Goal: Transaction & Acquisition: Purchase product/service

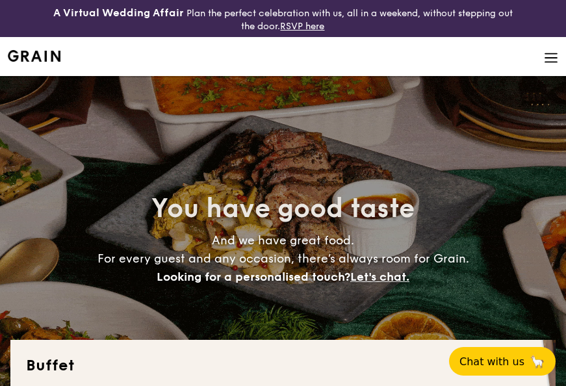
select select
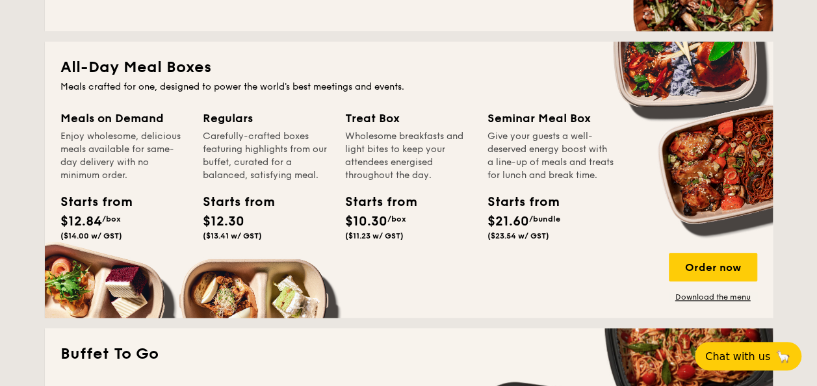
scroll to position [650, 0]
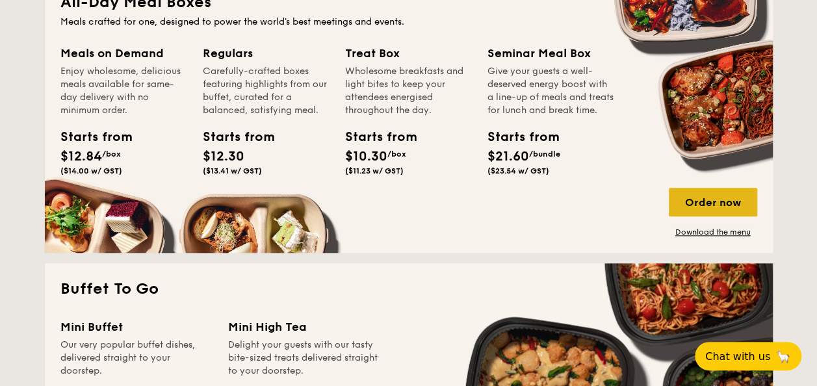
click at [566, 204] on div "Order now" at bounding box center [713, 202] width 88 height 29
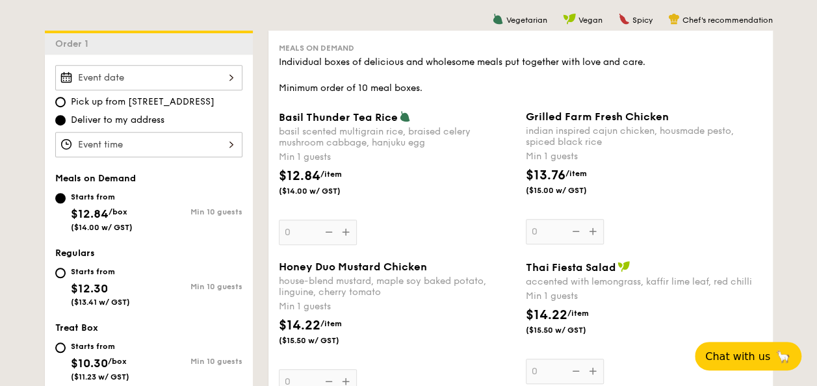
scroll to position [390, 0]
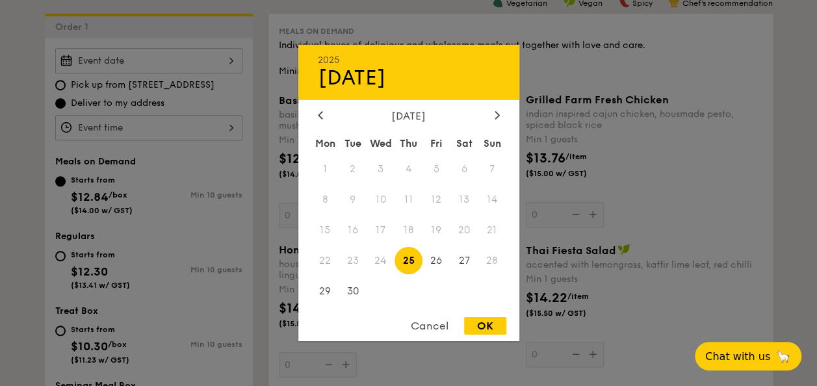
click at [231, 64] on div "2025 Sep [DATE] Tue Wed Thu Fri Sat Sun 1 2 3 4 5 6 7 8 9 10 11 12 13 14 15 16 …" at bounding box center [148, 60] width 187 height 25
click at [379, 258] on span "24" at bounding box center [381, 260] width 28 height 28
click at [378, 264] on span "24" at bounding box center [381, 260] width 28 height 28
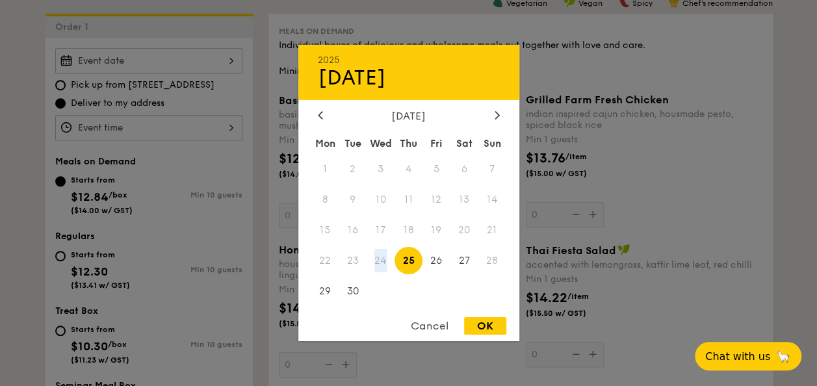
click at [378, 264] on span "24" at bounding box center [381, 260] width 28 height 28
click at [477, 328] on div "OK" at bounding box center [485, 326] width 42 height 18
type input "[DATE]"
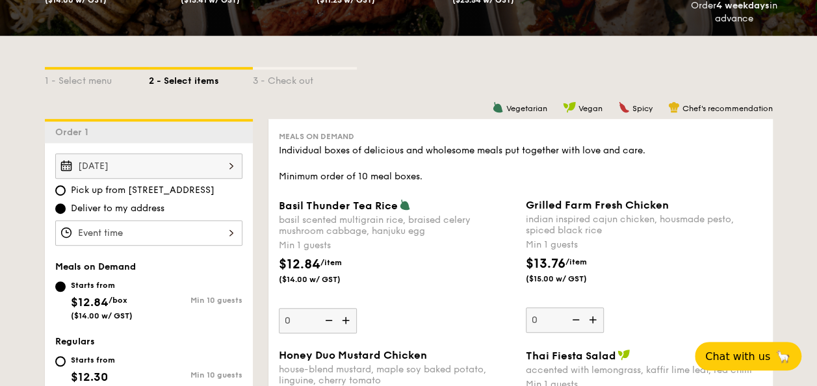
scroll to position [260, 0]
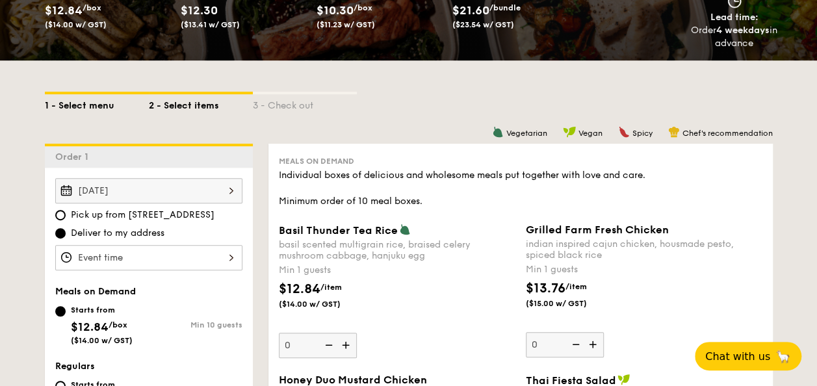
click at [94, 102] on div "1 - Select menu" at bounding box center [97, 103] width 104 height 18
select select
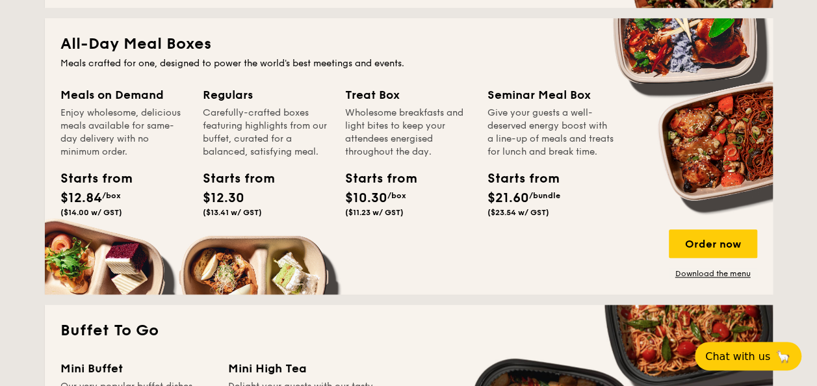
scroll to position [650, 0]
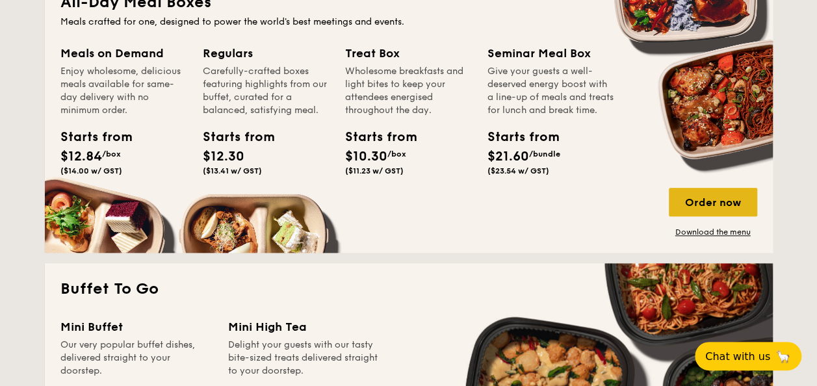
click at [566, 199] on div "Order now" at bounding box center [713, 202] width 88 height 29
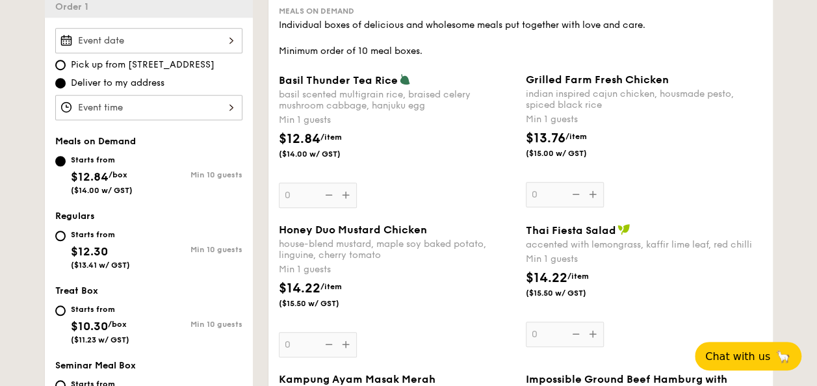
scroll to position [390, 0]
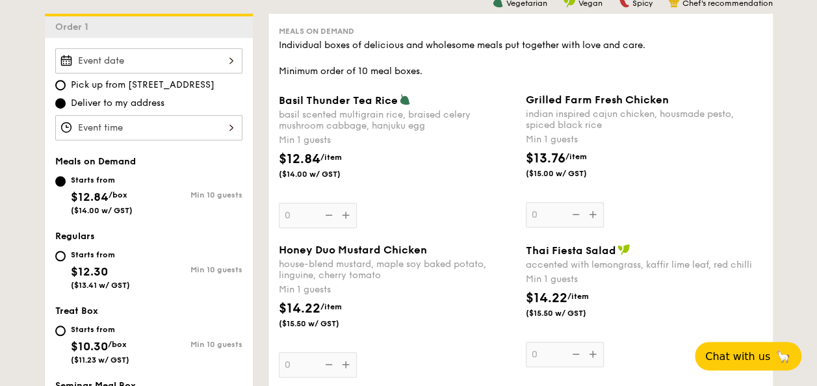
click at [230, 62] on div at bounding box center [148, 60] width 187 height 25
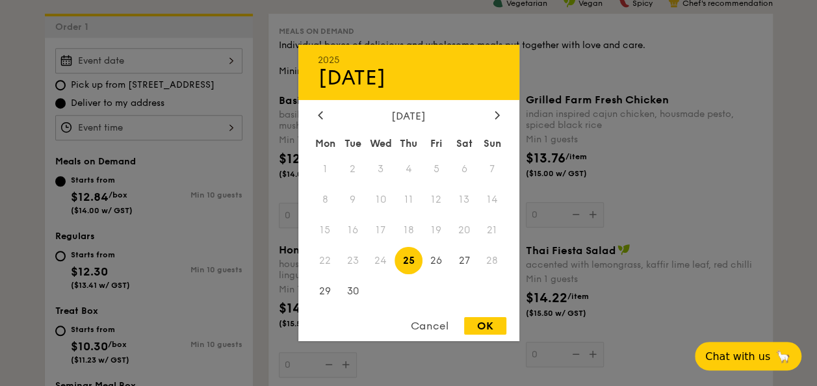
click at [402, 257] on span "25" at bounding box center [409, 260] width 28 height 28
click at [432, 261] on span "26" at bounding box center [437, 260] width 28 height 28
click at [480, 326] on div "OK" at bounding box center [485, 326] width 42 height 18
type input "[DATE]"
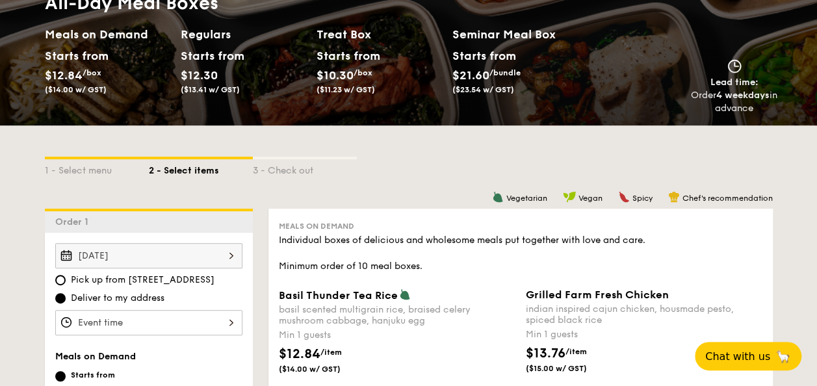
scroll to position [130, 0]
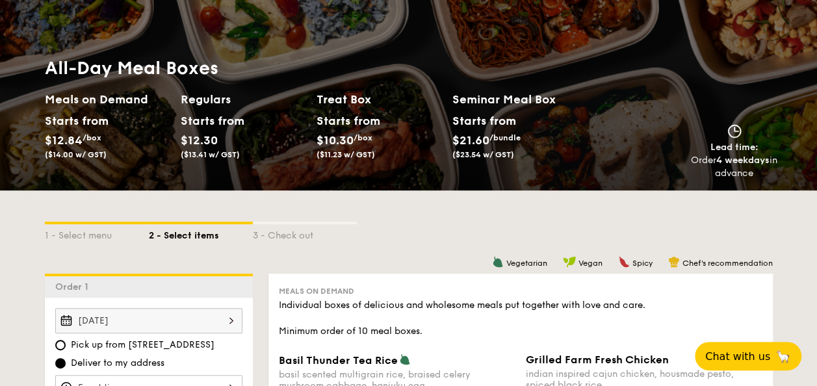
click at [491, 100] on h2 "Seminar Meal Box" at bounding box center [520, 99] width 136 height 18
click at [534, 99] on h2 "Seminar Meal Box" at bounding box center [520, 99] width 136 height 18
click at [566, 105] on h2 "Seminar Meal Box" at bounding box center [520, 99] width 136 height 18
click at [465, 98] on h2 "Seminar Meal Box" at bounding box center [520, 99] width 136 height 18
click at [450, 99] on div "Treat Box Starts from $10.30 /box ($11.23 w/ GST)" at bounding box center [385, 135] width 136 height 90
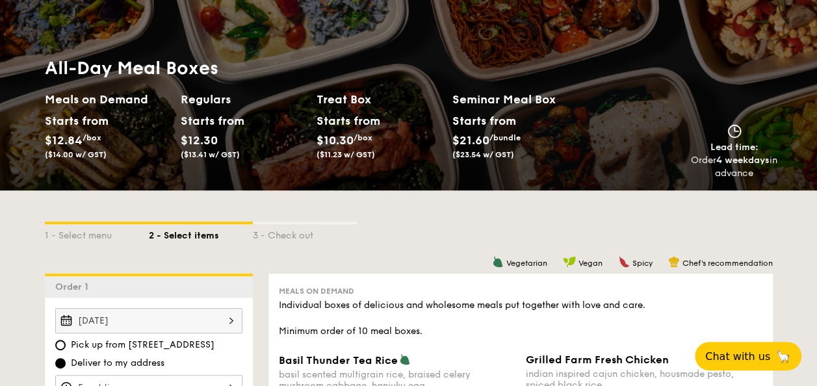
click at [484, 142] on span "$21.60" at bounding box center [470, 140] width 37 height 14
drag, startPoint x: 484, startPoint y: 142, endPoint x: 499, endPoint y: 164, distance: 27.1
click at [478, 157] on span "($23.54 w/ GST)" at bounding box center [483, 154] width 62 height 9
